Goal: Contribute content: Contribute content

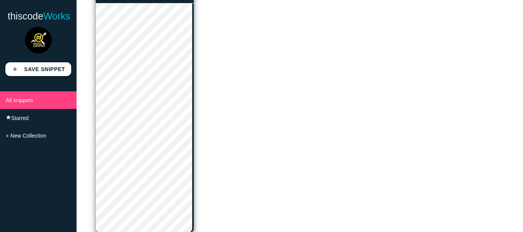
scroll to position [23, 0]
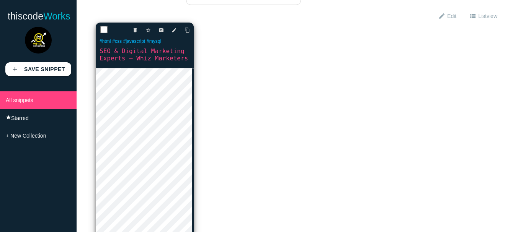
click at [145, 59] on link "SEO & Digital Marketing Experts – Whiz Marketers" at bounding box center [145, 55] width 98 height 16
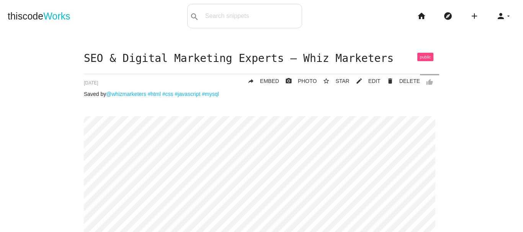
click at [374, 83] on span "EDIT" at bounding box center [374, 81] width 12 height 6
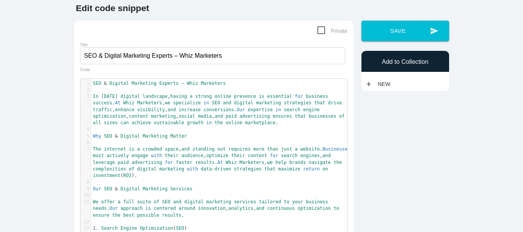
scroll to position [2, 0]
click at [201, 137] on pre "Why SEO & Digital Marketing Matter" at bounding box center [222, 136] width 262 height 7
type textarea "SEO & Digital Marketing Experts – Whiz Marketers In today’s digital landscape, …"
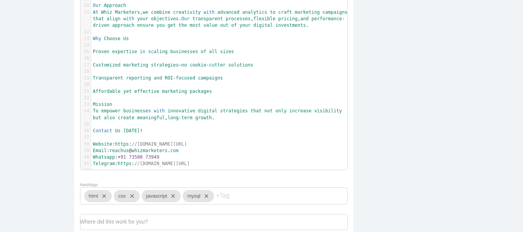
scroll to position [344, 0]
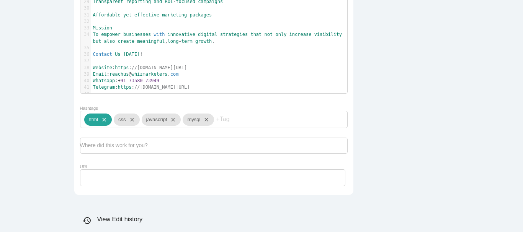
click at [103, 126] on icon "close" at bounding box center [102, 120] width 9 height 12
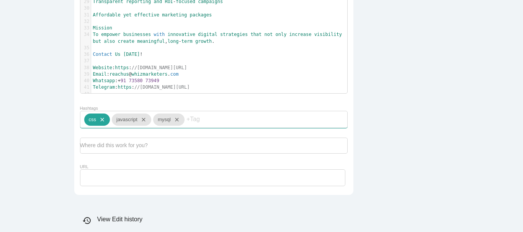
click at [99, 126] on icon "close" at bounding box center [100, 120] width 9 height 12
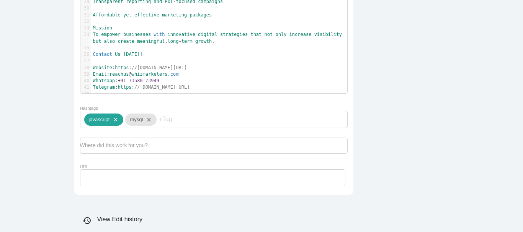
click at [115, 126] on icon "close" at bounding box center [113, 120] width 9 height 12
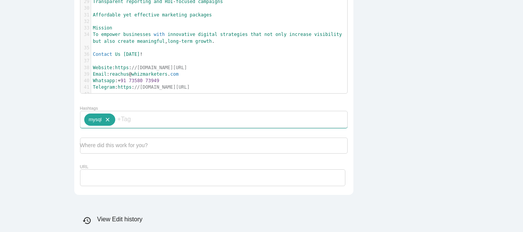
click at [103, 126] on icon "close" at bounding box center [105, 120] width 9 height 12
click at [110, 127] on input "Hashtags" at bounding box center [107, 119] width 46 height 16
type input "crypto"
type input "m"
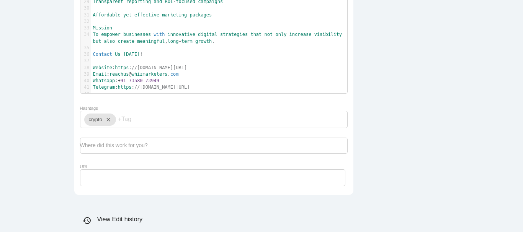
click at [132, 125] on input "Hashtags" at bounding box center [141, 119] width 46 height 16
type input "blockchain"
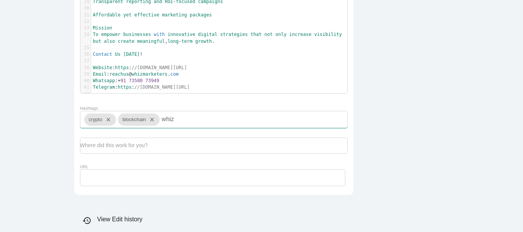
type input "whiz"
type input "m"
click at [181, 124] on input "Hashtags" at bounding box center [184, 119] width 46 height 16
type input "whizmarketers"
type input "trading"
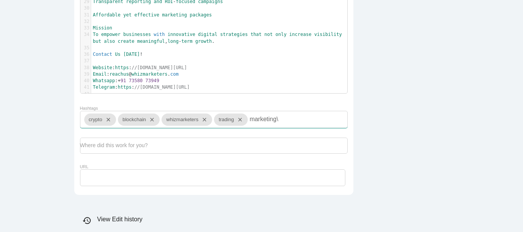
type input "marketing"
type input "digitalmarketing"
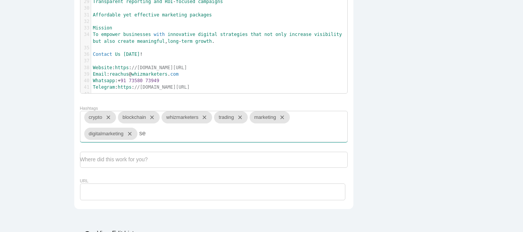
type input "seo"
type input "contentmarketing"
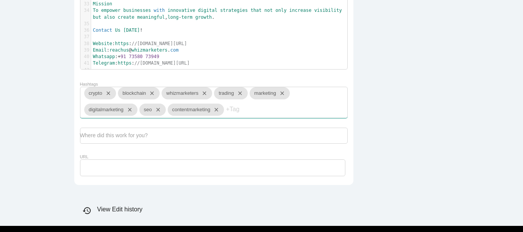
scroll to position [409, 0]
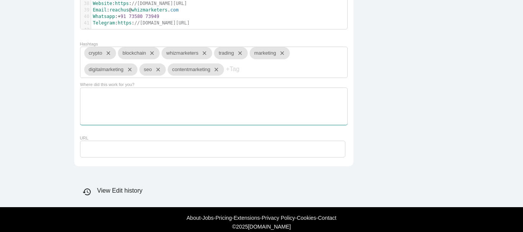
click at [152, 107] on textarea "Where did this work for you?" at bounding box center [213, 106] width 267 height 37
drag, startPoint x: 138, startPoint y: 93, endPoint x: 86, endPoint y: 108, distance: 54.2
click at [80, 98] on label "Where did this work for you?" at bounding box center [114, 95] width 68 height 6
click at [80, 104] on textarea "Where did this work for you?" at bounding box center [213, 106] width 267 height 37
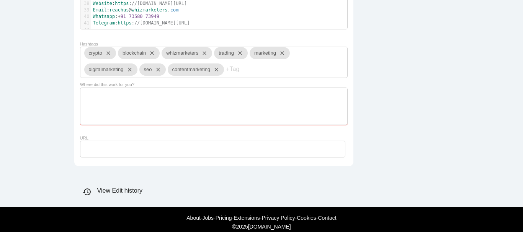
click at [80, 104] on textarea "Where did this work for you?" at bounding box center [213, 106] width 267 height 37
drag, startPoint x: 78, startPoint y: 95, endPoint x: 126, endPoint y: 103, distance: 48.4
click at [125, 98] on label "Where did this work for you?" at bounding box center [114, 95] width 68 height 6
click at [142, 98] on label "Where did this work for you?" at bounding box center [114, 95] width 68 height 6
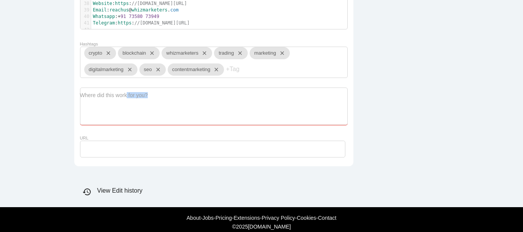
click at [142, 104] on textarea "Where did this work for you?" at bounding box center [213, 106] width 267 height 37
drag, startPoint x: 147, startPoint y: 103, endPoint x: 95, endPoint y: 94, distance: 52.4
click at [95, 94] on div "Where did this work for you?" at bounding box center [213, 109] width 267 height 42
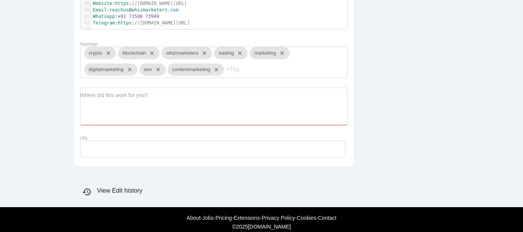
click at [89, 98] on label "Where did this work for you?" at bounding box center [114, 95] width 68 height 6
click at [89, 105] on textarea "Where did this work for you?" at bounding box center [213, 106] width 267 height 37
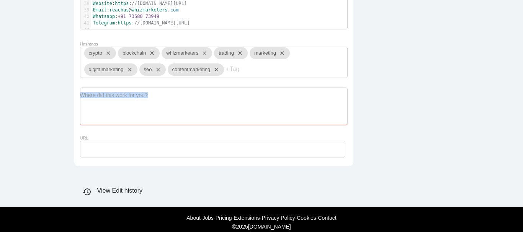
drag, startPoint x: 79, startPoint y: 104, endPoint x: 151, endPoint y: 113, distance: 72.2
click at [151, 113] on div "Where did this work for you?" at bounding box center [213, 109] width 267 height 42
copy label "Where did this work for you?"
click at [130, 119] on textarea "Where did this work for you?" at bounding box center [213, 106] width 267 height 37
click at [100, 156] on input "URL" at bounding box center [212, 149] width 265 height 17
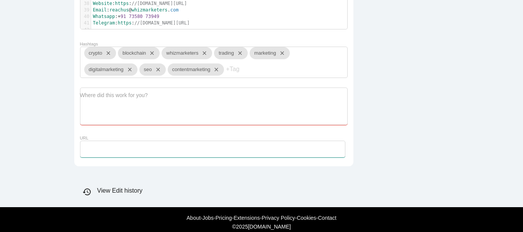
paste input "https://www.whizmarketers.com/crypto-marketing-agency/"
type input "https://www.whizmarketers.com/crypto-marketing-agency/"
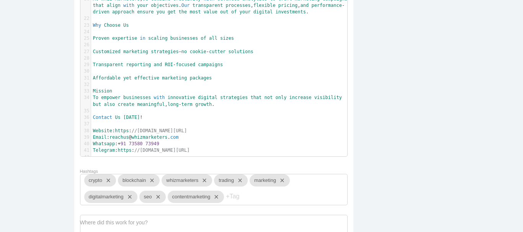
scroll to position [430, 0]
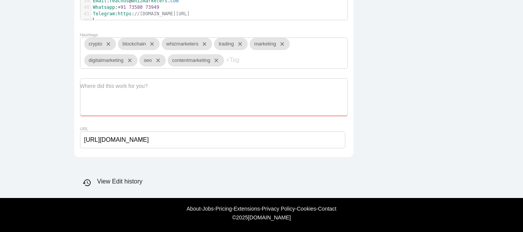
click at [108, 99] on textarea "Where did this work for you?" at bounding box center [213, 96] width 267 height 37
type textarea "Google"
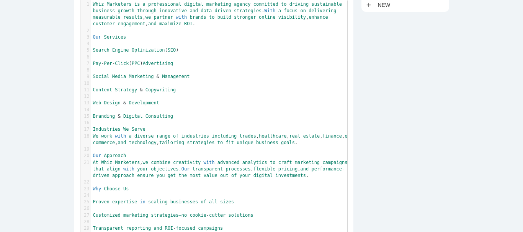
scroll to position [47, 0]
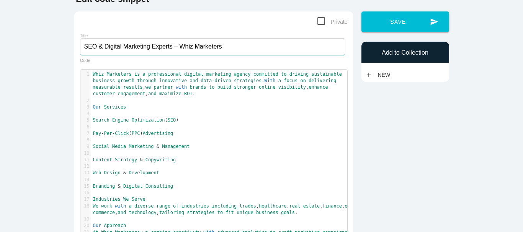
drag, startPoint x: 169, startPoint y: 47, endPoint x: 63, endPoint y: 50, distance: 106.4
type input "Digital Marketing | Crypto Marketing Agency – Whiz Marketers"
drag, startPoint x: 399, startPoint y: 123, endPoint x: 405, endPoint y: 72, distance: 51.6
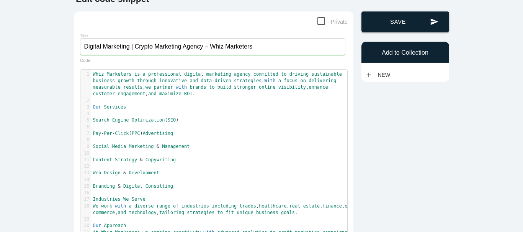
click at [414, 24] on button "send Save" at bounding box center [405, 21] width 88 height 21
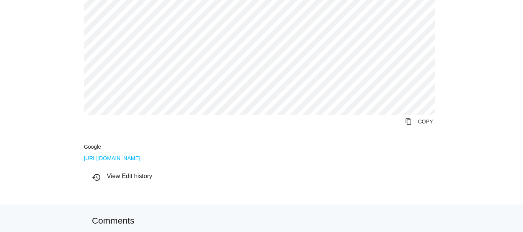
scroll to position [344, 0]
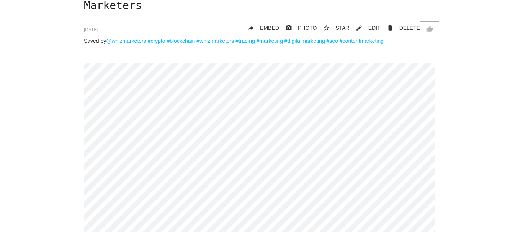
scroll to position [58, 0]
